Goal: Download file/media

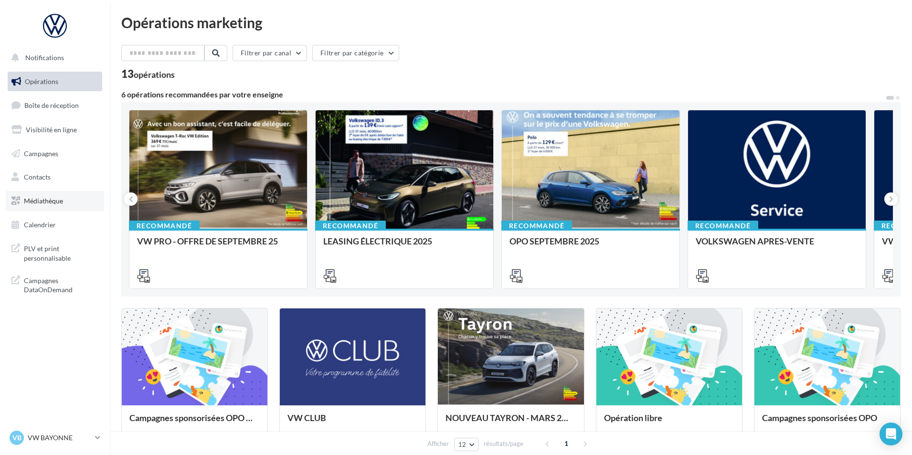
drag, startPoint x: 48, startPoint y: 206, endPoint x: 48, endPoint y: 195, distance: 11.0
click at [48, 206] on link "Médiathèque" at bounding box center [55, 201] width 98 height 20
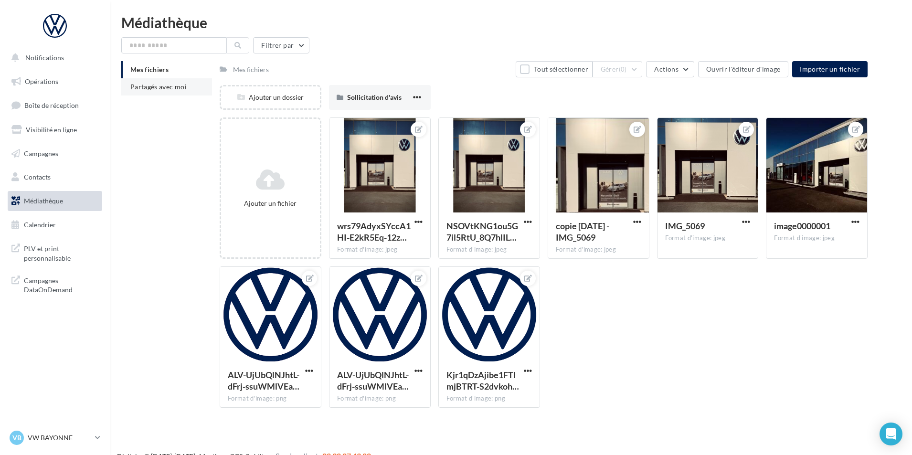
click at [157, 86] on span "Partagés avec moi" at bounding box center [158, 87] width 56 height 8
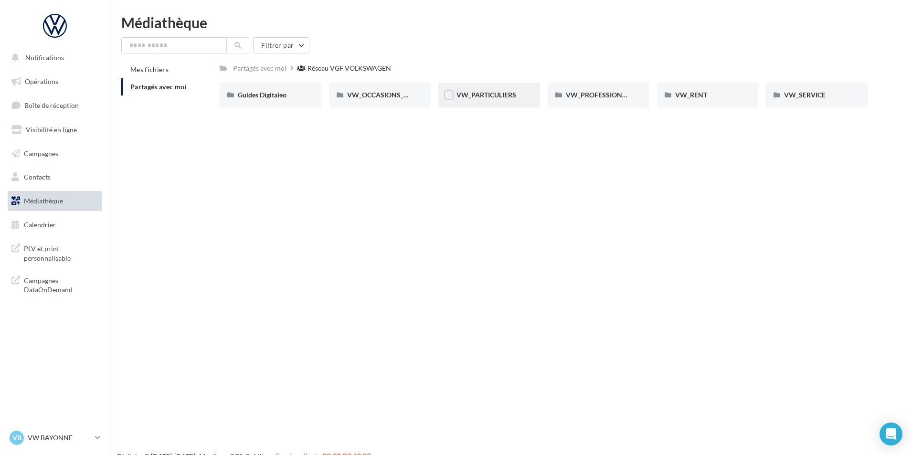
click at [480, 99] on div "VW_PARTICULIERS" at bounding box center [488, 95] width 65 height 10
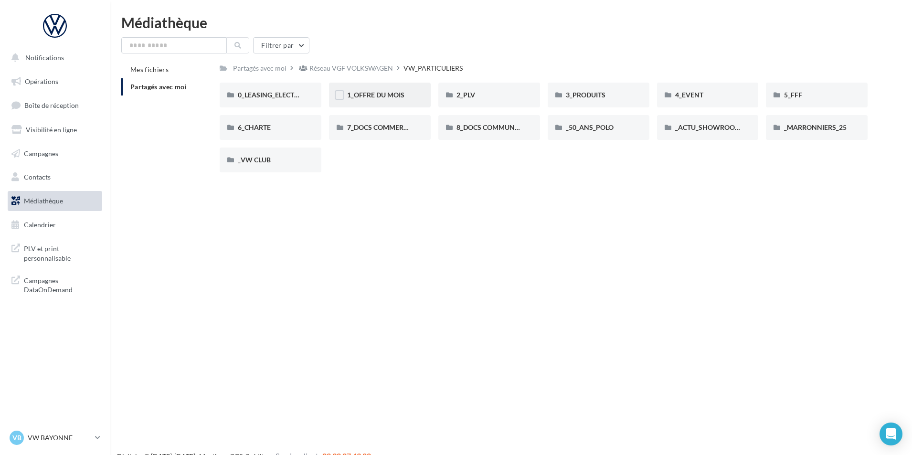
click at [356, 105] on div "1_OFFRE DU MOIS" at bounding box center [380, 95] width 102 height 25
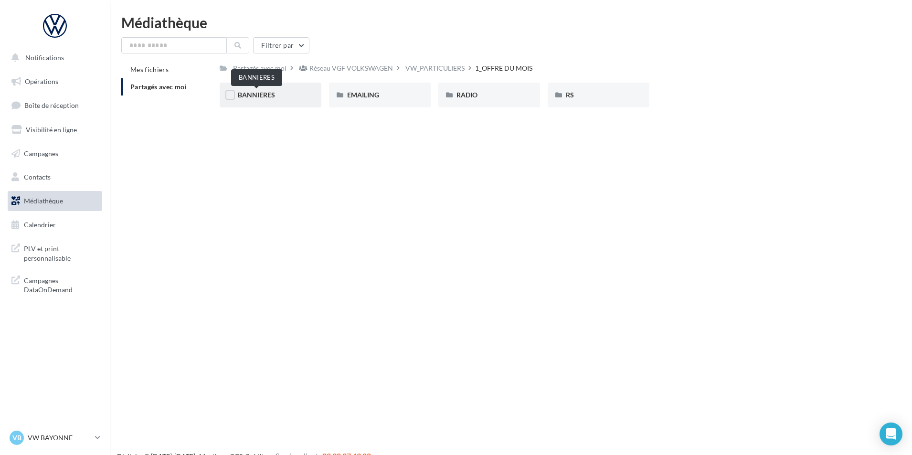
click at [247, 96] on span "BANNIERES" at bounding box center [256, 95] width 37 height 8
click at [197, 46] on input "text" at bounding box center [173, 45] width 105 height 16
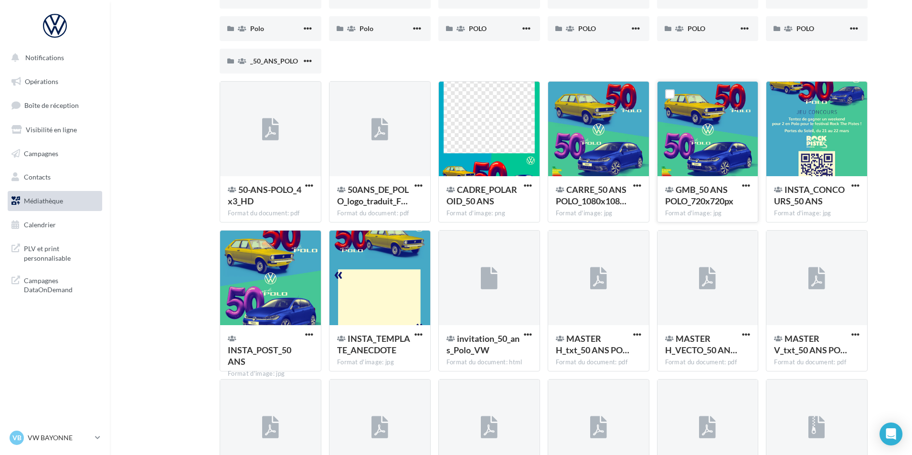
scroll to position [48, 0]
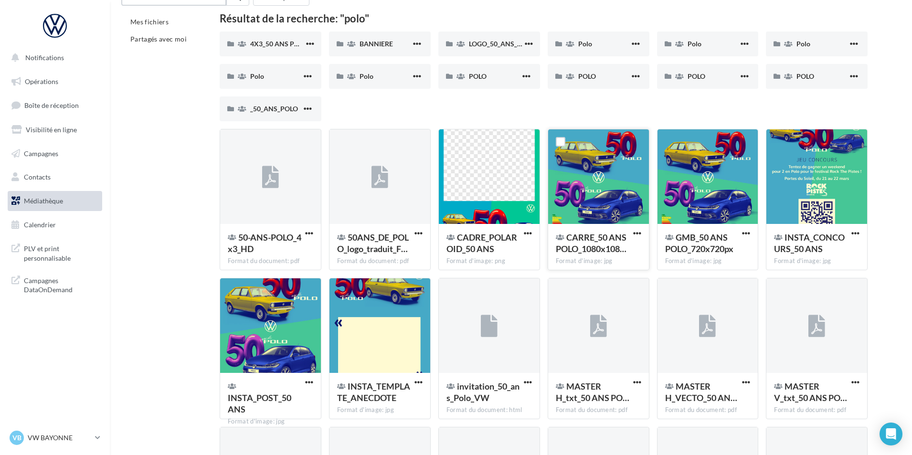
type input "****"
click at [616, 152] on div at bounding box center [598, 176] width 101 height 95
click at [629, 150] on div at bounding box center [598, 176] width 101 height 95
click at [639, 233] on span "button" at bounding box center [637, 233] width 8 height 8
click at [601, 254] on button "Télécharger" at bounding box center [594, 252] width 95 height 25
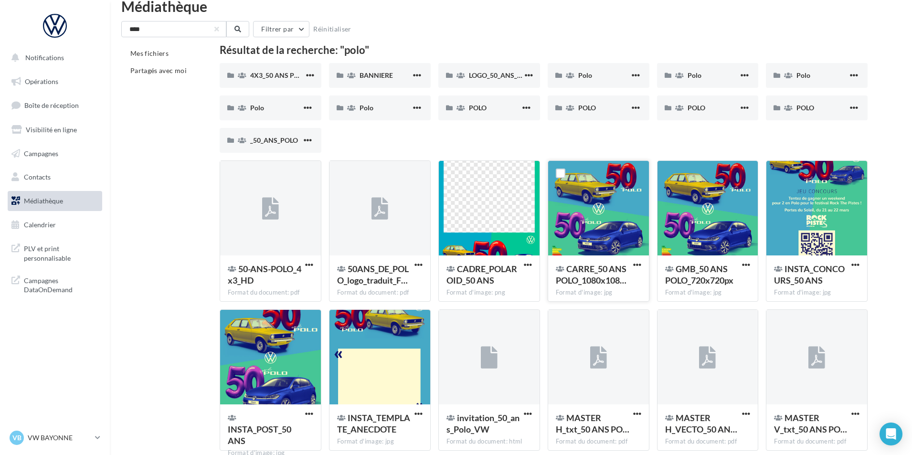
scroll to position [0, 0]
